Goal: Task Accomplishment & Management: Complete application form

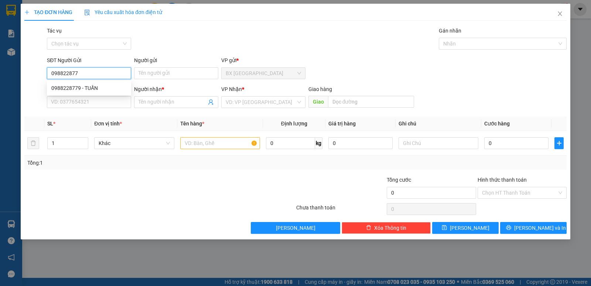
type input "0988228779"
click at [79, 85] on div "0988228779 - TUẤN" at bounding box center [88, 88] width 75 height 8
type input "TUẤN"
type input "0941983877"
type input "DŨNG"
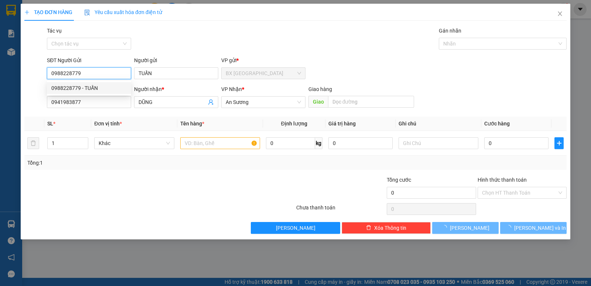
type input "40.000"
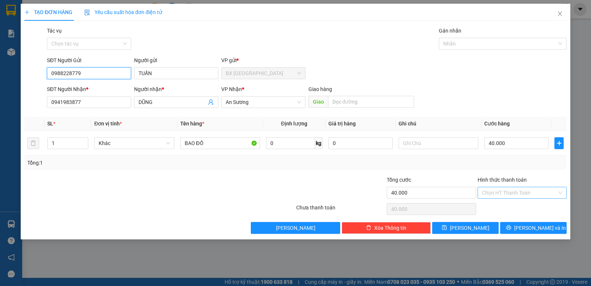
type input "0988228779"
click at [500, 190] on input "Hình thức thanh toán" at bounding box center [519, 192] width 75 height 11
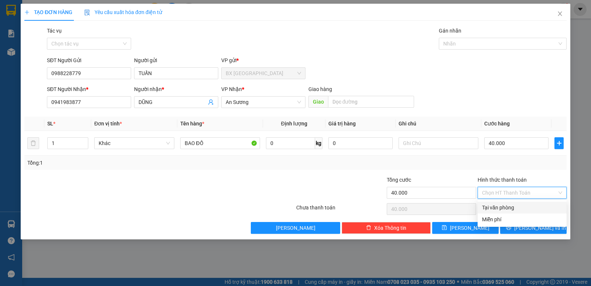
click at [500, 206] on div "Tại văn phòng" at bounding box center [522, 207] width 80 height 8
type input "0"
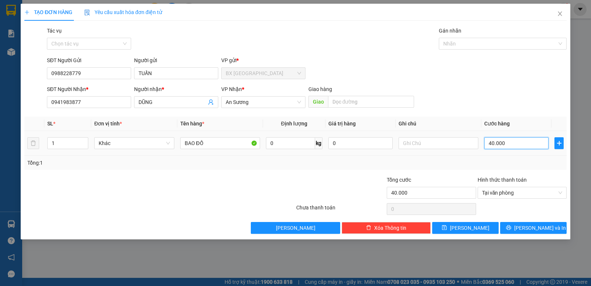
click at [517, 141] on input "40.000" at bounding box center [517, 143] width 64 height 12
type input "3"
type input "30"
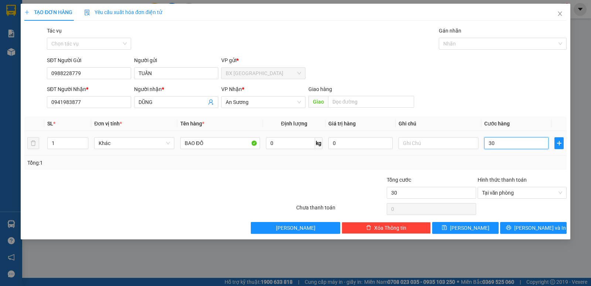
type input "300"
type input "3.000"
type input "30.000"
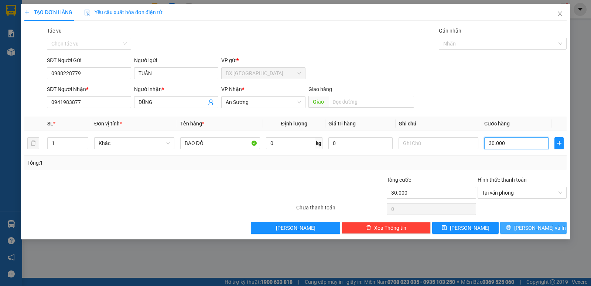
type input "30.000"
click at [536, 227] on span "[PERSON_NAME] và In" at bounding box center [541, 228] width 52 height 8
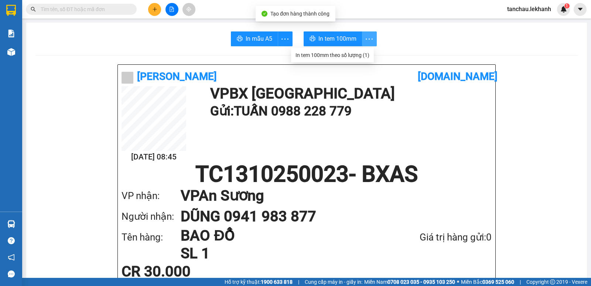
click at [368, 36] on icon "more" at bounding box center [369, 38] width 9 height 9
click at [352, 57] on div "In tem 100mm theo số lượng (1)" at bounding box center [333, 55] width 74 height 8
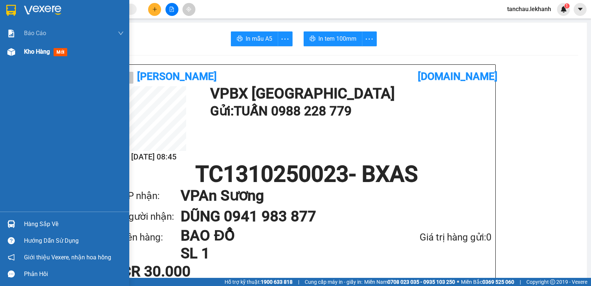
click at [37, 49] on span "Kho hàng" at bounding box center [37, 51] width 26 height 7
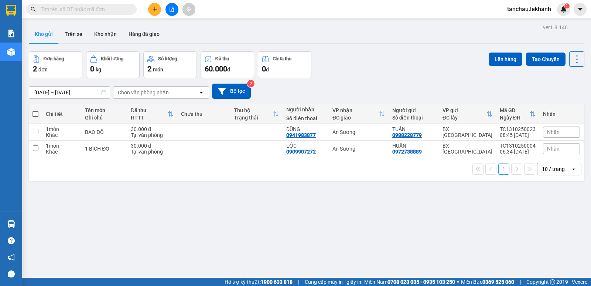
click at [155, 9] on icon "plus" at bounding box center [155, 9] width 4 height 0
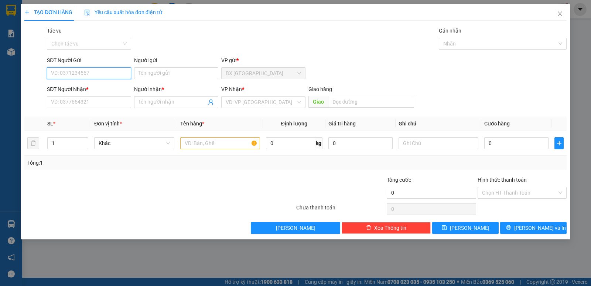
click at [101, 72] on input "SĐT Người Gửi" at bounding box center [89, 73] width 84 height 12
type input "0969029817"
click at [96, 91] on div "0969029817 - NK [GEOGRAPHIC_DATA]" at bounding box center [96, 88] width 91 height 8
type input "NK VIỆT ĐỨC"
type input "0868758712"
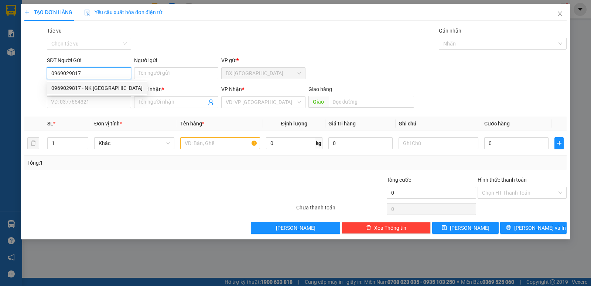
type input "LABO ANH THƯ"
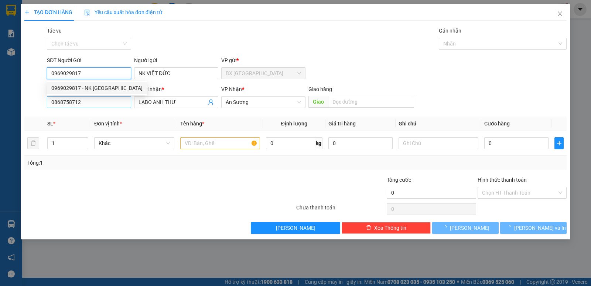
type input "30.000"
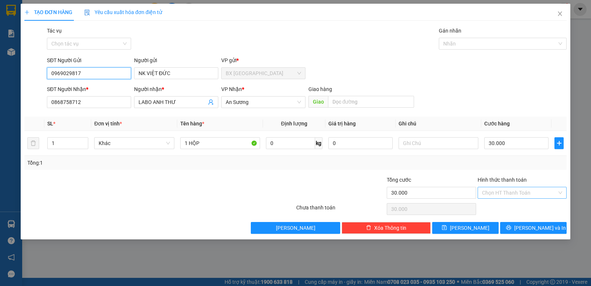
type input "0969029817"
click at [516, 194] on input "Hình thức thanh toán" at bounding box center [519, 192] width 75 height 11
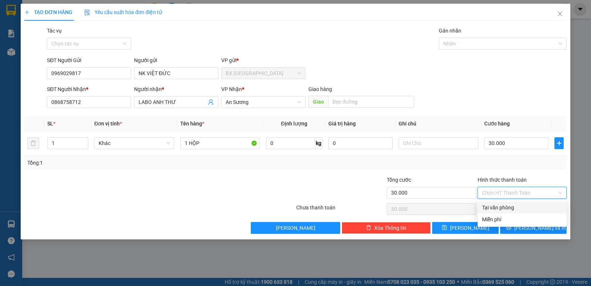
click at [515, 205] on div "Tại văn phòng" at bounding box center [522, 207] width 80 height 8
type input "0"
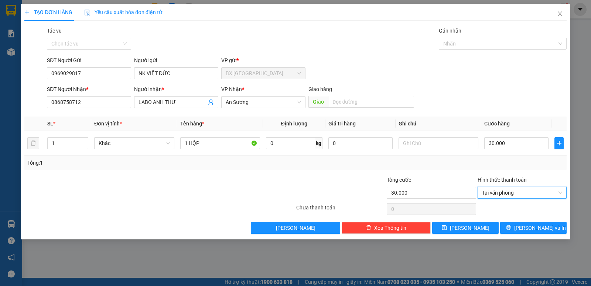
click at [515, 206] on div at bounding box center [522, 208] width 91 height 15
click at [529, 229] on span "[PERSON_NAME] và In" at bounding box center [541, 228] width 52 height 8
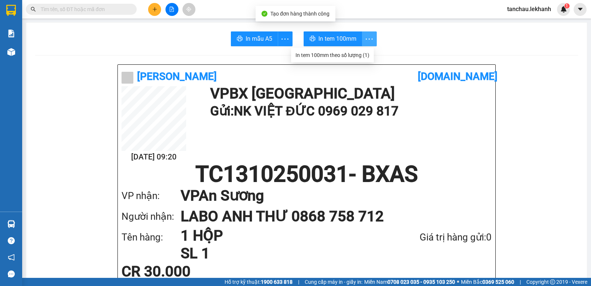
click at [368, 38] on icon "more" at bounding box center [369, 38] width 9 height 9
click at [362, 55] on div "In tem 100mm theo số lượng (1)" at bounding box center [333, 55] width 74 height 8
